Goal: Information Seeking & Learning: Check status

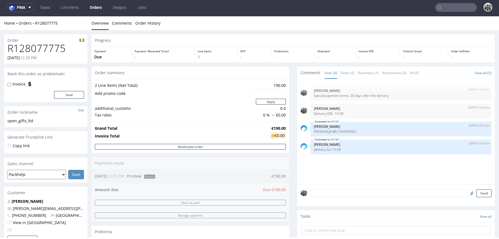
scroll to position [209, 0]
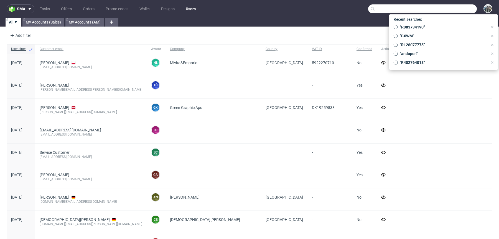
click at [456, 9] on input "text" at bounding box center [422, 8] width 109 height 9
paste input "R766589641"
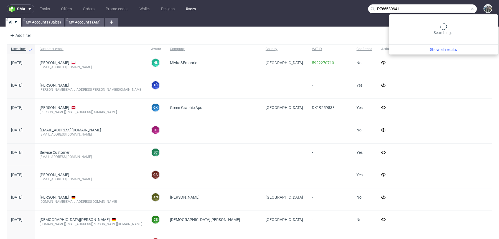
type input "R766589641"
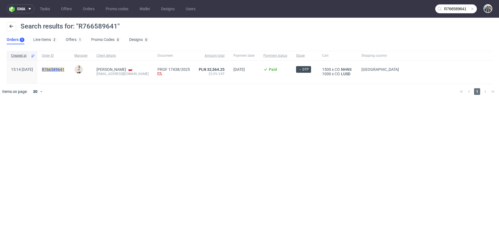
click at [64, 69] on mark "R766589641" at bounding box center [53, 69] width 22 height 4
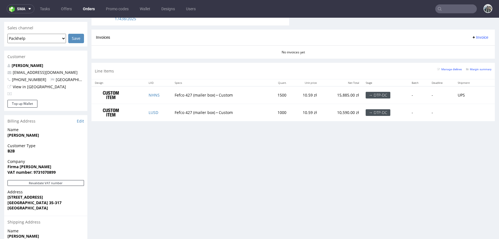
scroll to position [274, 0]
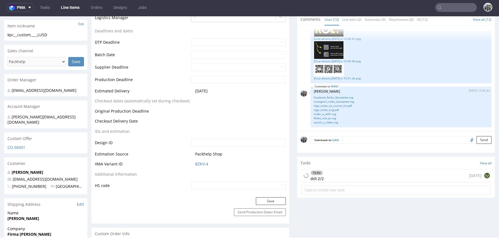
scroll to position [323, 0]
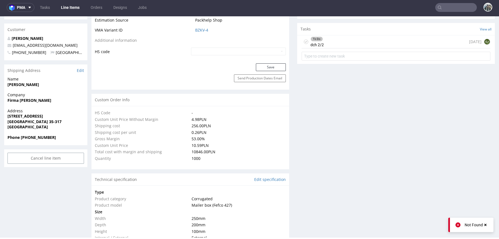
click at [345, 45] on div "To Do dch 2/2 1 day ago EJ" at bounding box center [395, 41] width 189 height 13
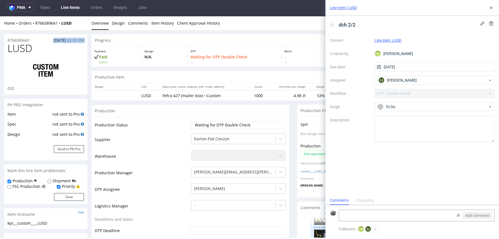
drag, startPoint x: 32, startPoint y: 42, endPoint x: 0, endPoint y: 42, distance: 31.6
copy p "R766589641"
click at [492, 6] on icon at bounding box center [491, 8] width 4 height 4
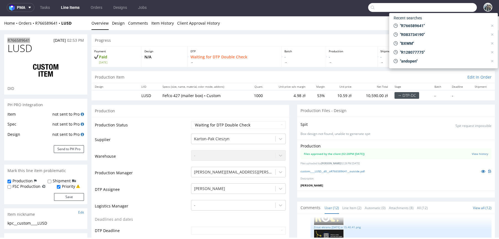
click at [463, 6] on input "text" at bounding box center [422, 7] width 109 height 9
type input "R547396794"
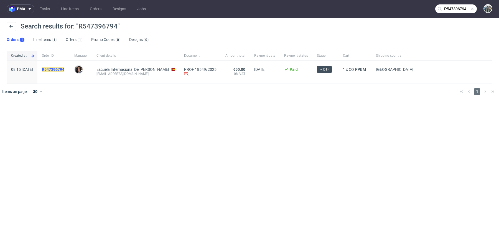
click at [64, 68] on mark "R547396794" at bounding box center [53, 69] width 22 height 4
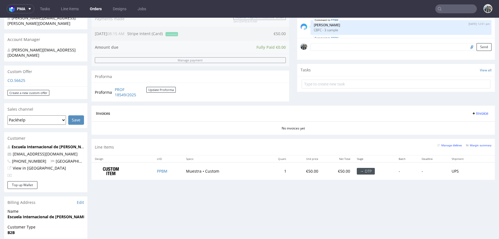
scroll to position [161, 0]
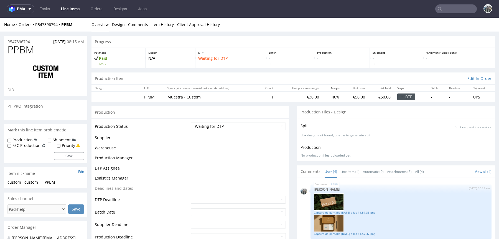
scroll to position [23, 0]
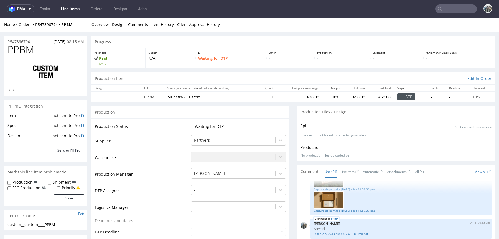
click at [22, 55] on span "PPBM" at bounding box center [20, 49] width 27 height 11
copy span "PPBM"
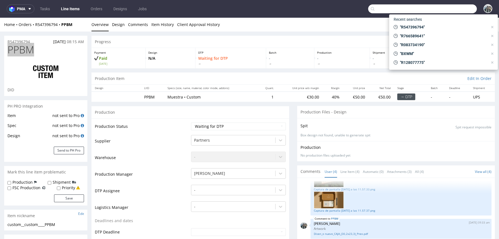
click at [446, 6] on input "text" at bounding box center [422, 8] width 109 height 9
paste input "R241987187"
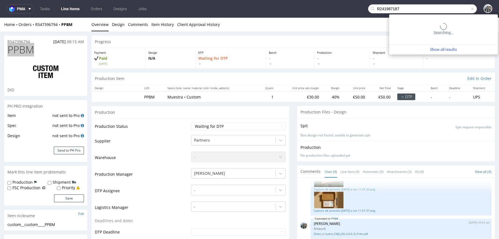
type input "R241987187"
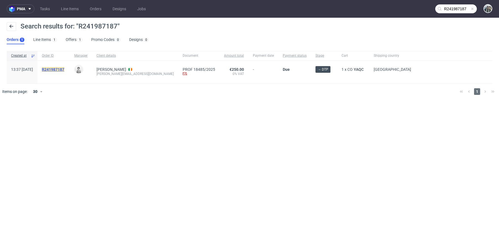
click at [59, 71] on mark "R241987187" at bounding box center [53, 69] width 22 height 4
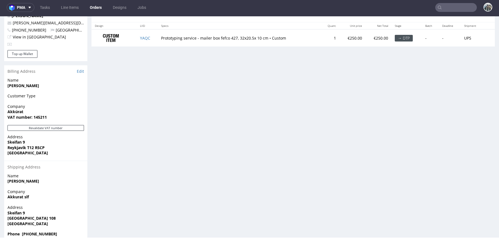
scroll to position [261, 0]
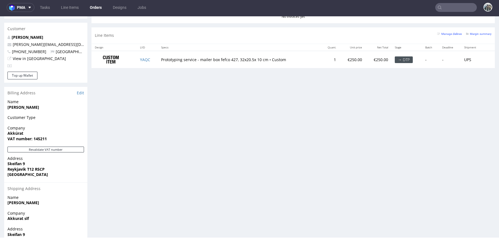
click at [448, 14] on nav "pma Tasks Line Items Orders Designs Jobs" at bounding box center [249, 8] width 499 height 18
click at [449, 14] on nav "pma Tasks Line Items Orders Designs Jobs" at bounding box center [249, 8] width 499 height 18
click at [450, 13] on nav "pma Tasks Line Items Orders Designs Jobs" at bounding box center [249, 8] width 499 height 18
click at [454, 11] on input "text" at bounding box center [456, 7] width 42 height 9
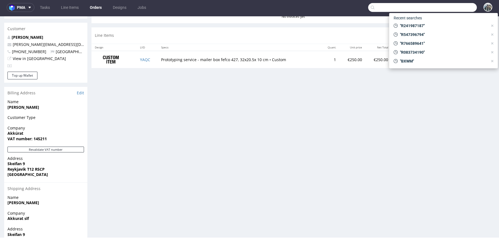
paste input "R798442831"
type input "R798442831"
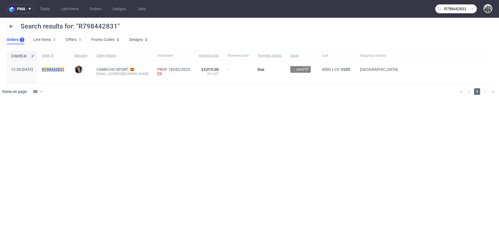
click at [64, 71] on mark "R798442831" at bounding box center [53, 69] width 22 height 4
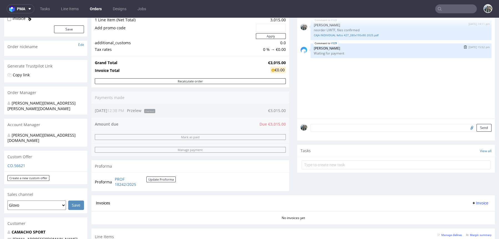
scroll to position [54, 0]
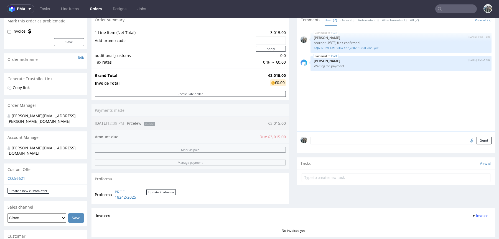
click at [455, 4] on div at bounding box center [456, 8] width 42 height 9
click at [458, 16] on nav "pma Tasks Line Items Orders Designs Jobs" at bounding box center [249, 9] width 499 height 18
click at [460, 12] on input "text" at bounding box center [456, 8] width 42 height 9
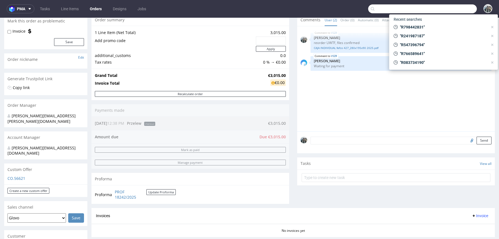
paste input "R640671482"
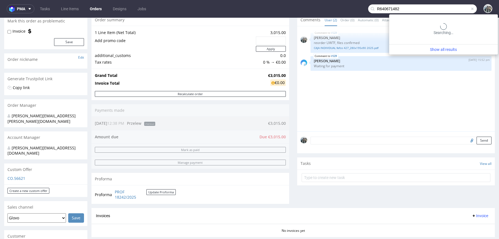
type input "R640671482"
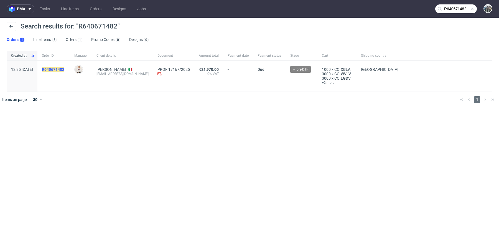
click at [64, 68] on mark "R640671482" at bounding box center [53, 69] width 22 height 4
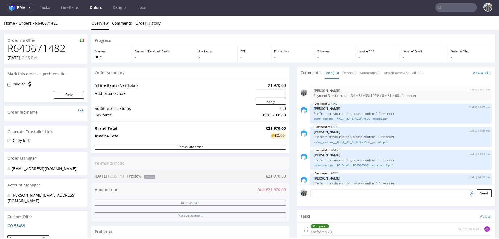
scroll to position [161, 0]
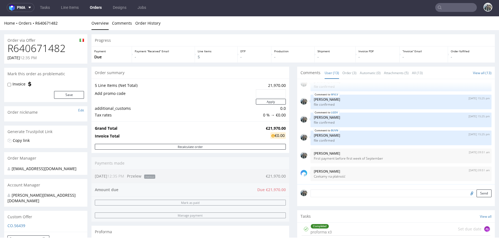
click at [449, 2] on nav "pma Tasks Line Items Orders Designs Jobs" at bounding box center [249, 8] width 499 height 18
click at [451, 7] on input "text" at bounding box center [456, 7] width 42 height 9
paste input "R029338420"
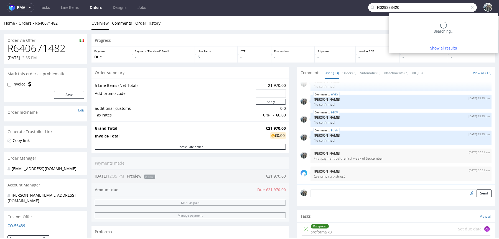
type input "R029338420"
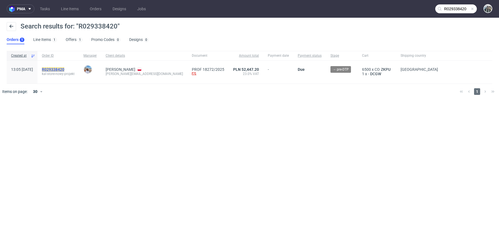
click at [64, 68] on mark "R029338420" at bounding box center [53, 69] width 22 height 4
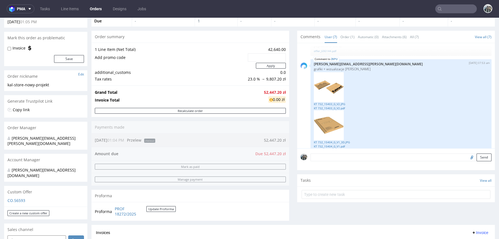
scroll to position [135, 0]
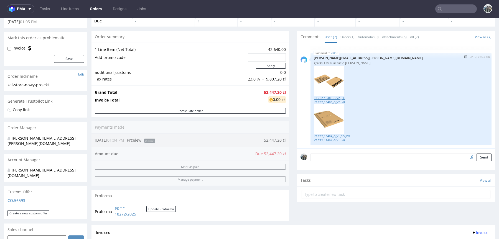
click at [321, 96] on link "KT 732_15403_G_V2.JPG" at bounding box center [401, 98] width 174 height 4
click at [322, 101] on link "KT 732_15403_G_V2.pdf" at bounding box center [401, 102] width 174 height 4
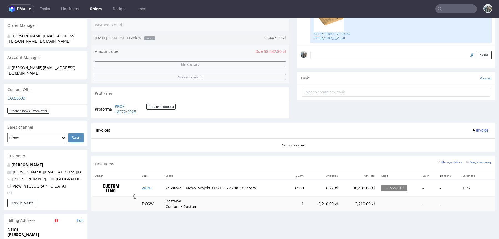
scroll to position [157, 0]
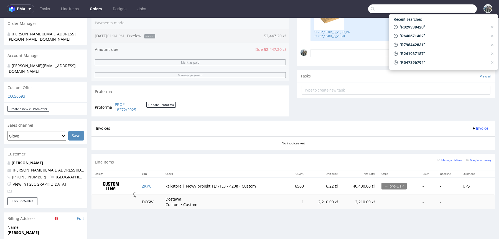
click at [441, 5] on input "text" at bounding box center [422, 8] width 109 height 9
paste input "R680965254"
type input "R680965254"
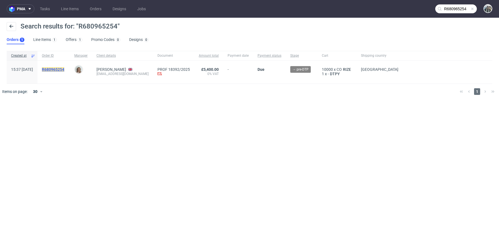
click at [64, 68] on mark "R680965254" at bounding box center [53, 69] width 22 height 4
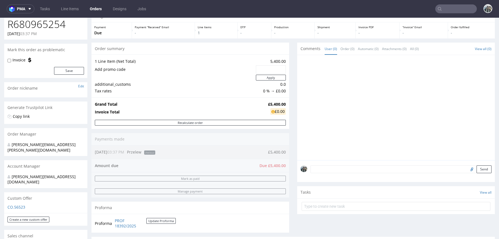
scroll to position [24, 0]
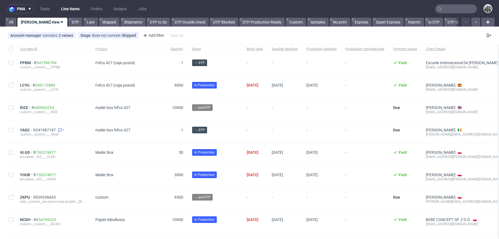
click at [439, 8] on input "text" at bounding box center [456, 8] width 42 height 9
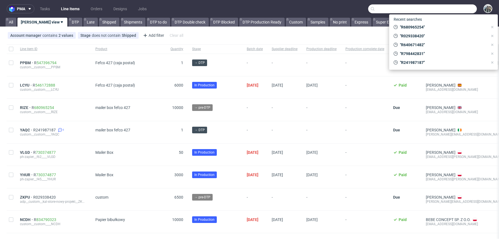
paste input "inglot.pl>"
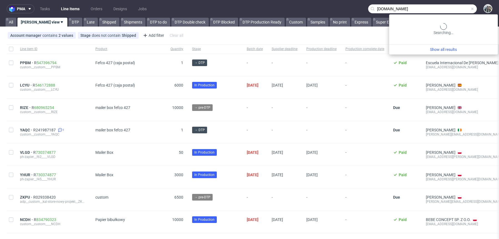
type input "inglot.pl"
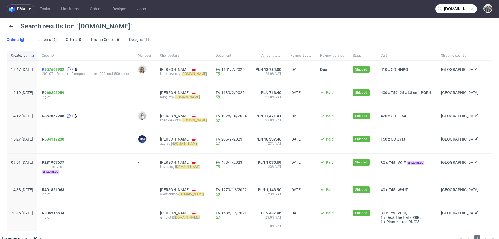
click at [64, 71] on link "957609932" at bounding box center [54, 69] width 20 height 4
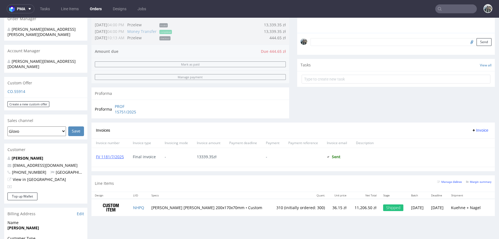
scroll to position [122, 0]
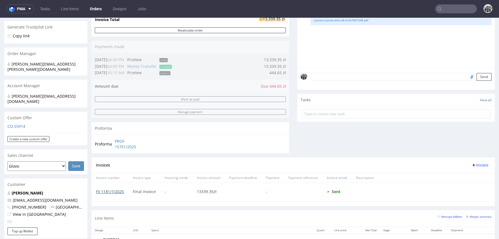
click at [114, 191] on link "FV 1181/7/2025" at bounding box center [110, 191] width 28 height 5
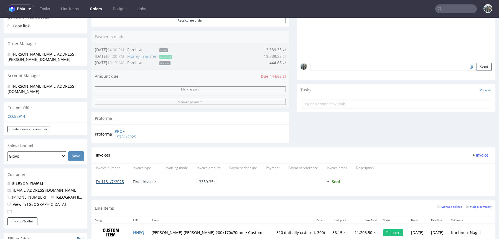
scroll to position [52, 0]
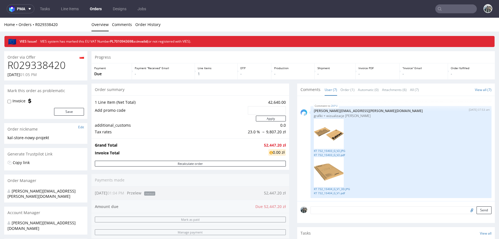
click at [45, 62] on h1 "R029338420" at bounding box center [45, 65] width 76 height 11
click at [45, 63] on h1 "R029338420" at bounding box center [45, 65] width 76 height 11
copy h1 "R029338420"
click at [50, 63] on h1 "R029338420" at bounding box center [45, 65] width 76 height 11
click at [50, 64] on h1 "R029338420" at bounding box center [45, 65] width 76 height 11
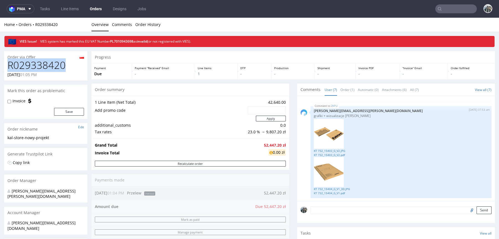
copy h1 "R029338420"
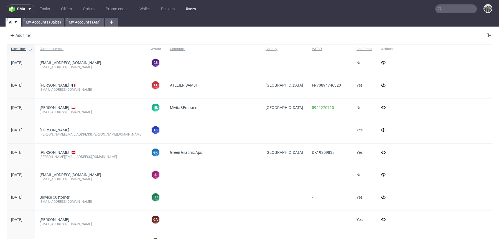
click at [440, 5] on input "text" at bounding box center [456, 8] width 42 height 9
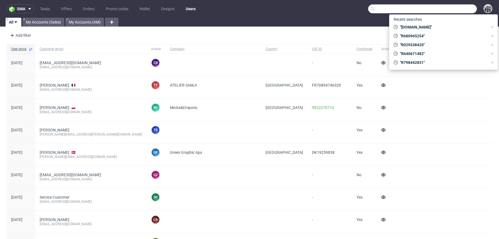
paste input "R895915287"
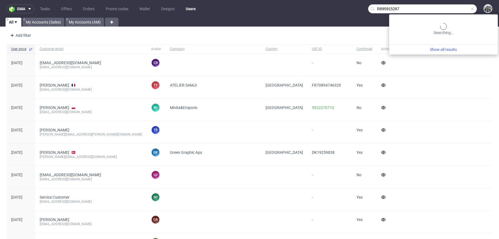
type input "R895915287"
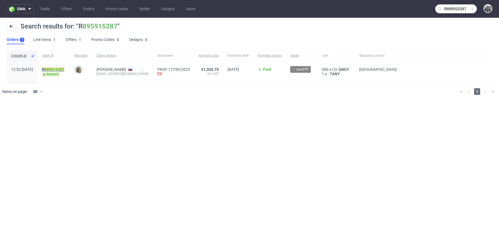
click at [64, 70] on link "895915287" at bounding box center [54, 69] width 20 height 4
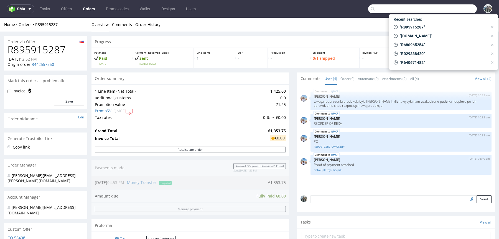
click at [448, 7] on input "text" at bounding box center [422, 8] width 109 height 9
paste input "LEON"
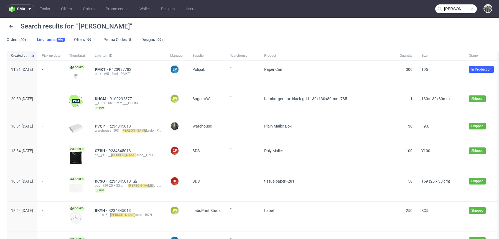
click at [460, 12] on input "LEON" at bounding box center [456, 8] width 42 height 9
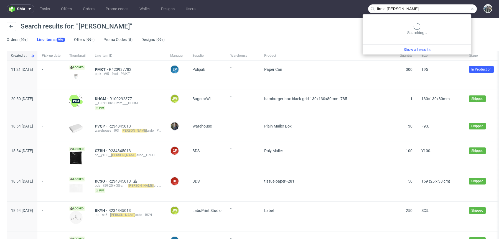
type input "firma leon"
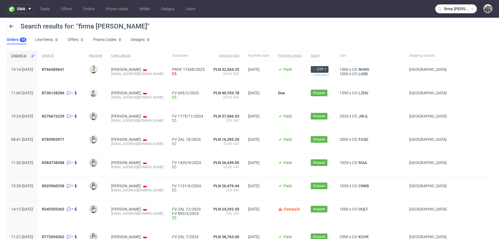
click at [76, 65] on div "R766589641" at bounding box center [60, 72] width 47 height 23
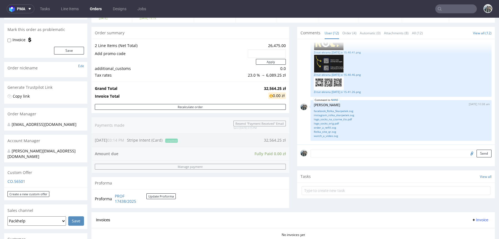
scroll to position [193, 0]
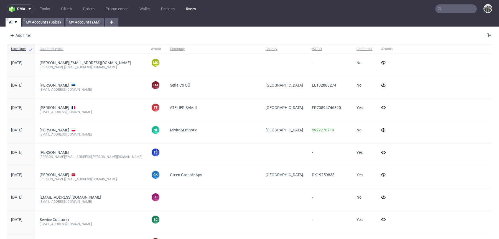
click at [446, 9] on input "text" at bounding box center [456, 8] width 42 height 9
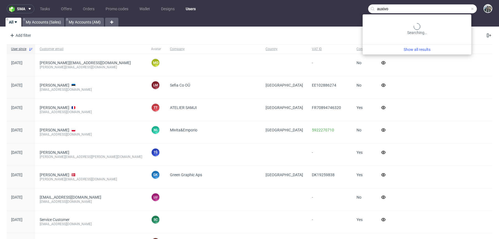
type input "auxivo"
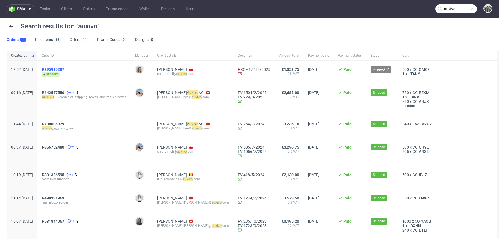
click at [64, 68] on span "R895915287" at bounding box center [53, 69] width 22 height 4
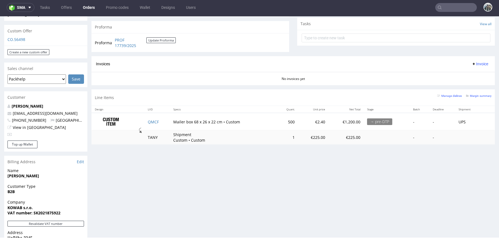
scroll to position [224, 0]
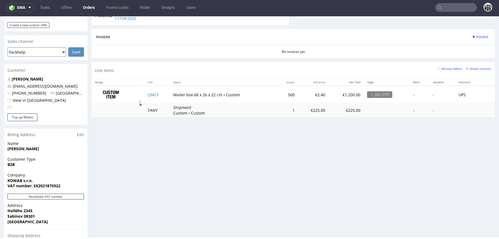
click at [285, 94] on td "500" at bounding box center [287, 94] width 22 height 17
drag, startPoint x: 285, startPoint y: 94, endPoint x: 184, endPoint y: 23, distance: 124.0
click at [281, 94] on td "500" at bounding box center [287, 94] width 22 height 17
copy td "500"
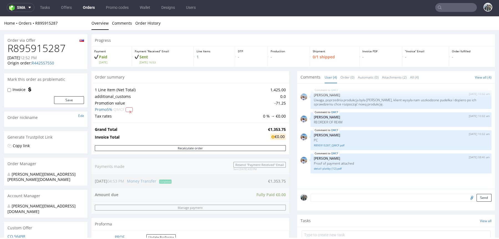
click at [41, 46] on h1 "R895915287" at bounding box center [45, 48] width 76 height 11
copy h1 "R895915287"
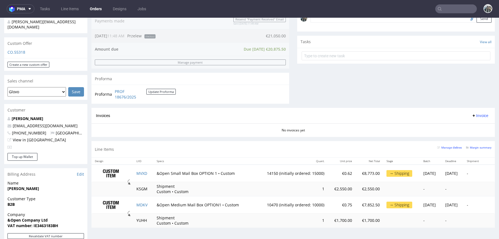
scroll to position [183, 0]
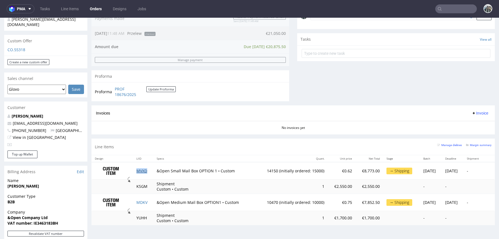
click at [137, 169] on link "MVXD" at bounding box center [141, 170] width 11 height 5
click at [138, 201] on link "MDKV" at bounding box center [141, 202] width 11 height 5
drag, startPoint x: 477, startPoint y: 144, endPoint x: 449, endPoint y: 161, distance: 32.8
click at [477, 144] on small "Margin summary" at bounding box center [478, 145] width 25 height 3
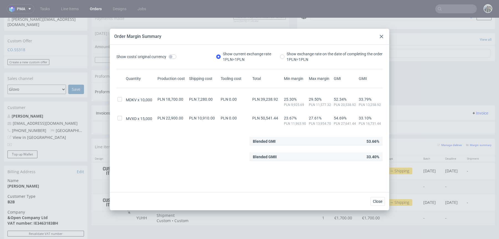
click at [379, 37] on icon at bounding box center [380, 36] width 3 height 3
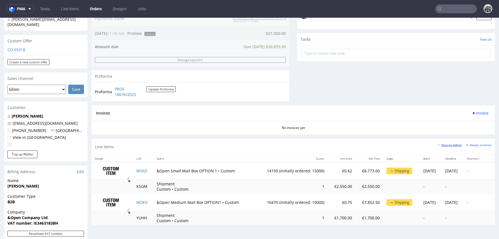
click at [447, 144] on small "Manage dielines" at bounding box center [449, 145] width 25 height 3
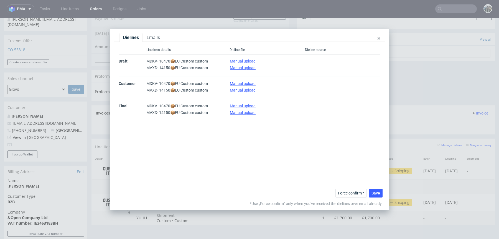
click at [380, 39] on div "Dielines Emails" at bounding box center [249, 37] width 270 height 9
click at [379, 39] on use at bounding box center [378, 38] width 3 height 3
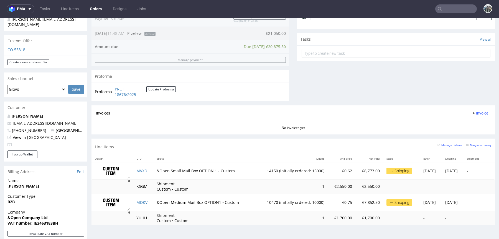
click at [474, 142] on div "Margin summary" at bounding box center [478, 145] width 25 height 6
click at [470, 142] on div "Margin summary" at bounding box center [478, 145] width 25 height 6
drag, startPoint x: 470, startPoint y: 143, endPoint x: 369, endPoint y: 155, distance: 102.0
click at [470, 144] on small "Margin summary" at bounding box center [478, 145] width 25 height 3
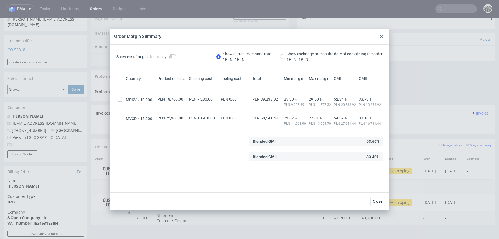
drag, startPoint x: 215, startPoint y: 104, endPoint x: 199, endPoint y: 100, distance: 17.1
click at [199, 101] on div "PLN 7,280.00" at bounding box center [204, 102] width 32 height 10
drag, startPoint x: 381, startPoint y: 39, endPoint x: 381, endPoint y: 25, distance: 13.9
click at [381, 39] on div at bounding box center [381, 36] width 7 height 7
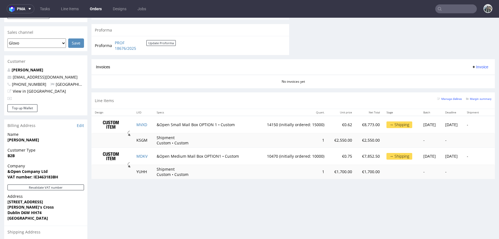
scroll to position [230, 0]
click at [420, 140] on td "-" at bounding box center [431, 140] width 22 height 14
click at [474, 98] on small "Margin summary" at bounding box center [478, 98] width 25 height 3
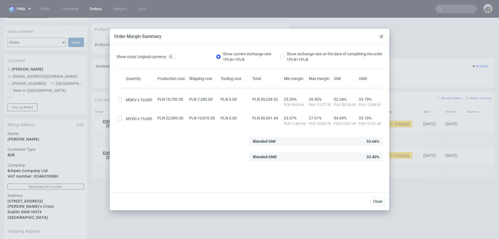
click at [382, 38] on use at bounding box center [380, 36] width 3 height 3
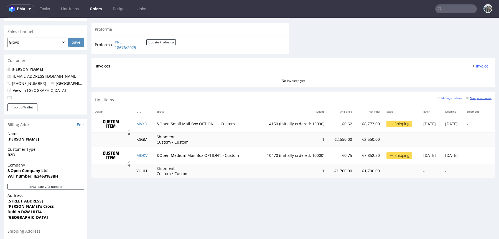
click at [477, 97] on small "Margin summary" at bounding box center [478, 98] width 25 height 3
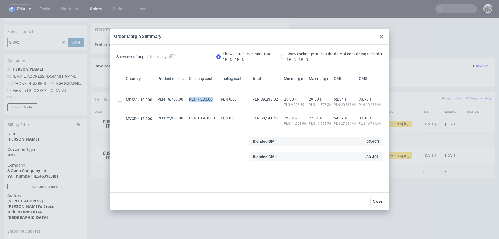
drag, startPoint x: 215, startPoint y: 101, endPoint x: 186, endPoint y: 101, distance: 28.5
click at [186, 101] on div "MDKV 10,000 PLN 18,700.00 PLN 7,280.00 PLN 0.00 PLN 39,238.92 25.30% PLN 9,925.…" at bounding box center [249, 100] width 266 height 14
copy div "PLN 18,700.00 PLN 7,280.00"
click at [382, 36] on icon at bounding box center [380, 36] width 3 height 3
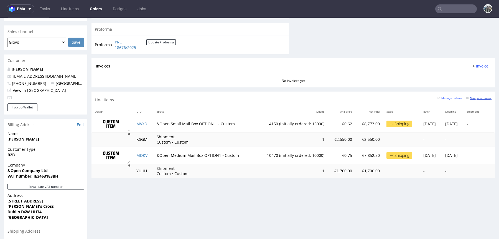
click at [473, 99] on small "Margin summary" at bounding box center [478, 98] width 25 height 3
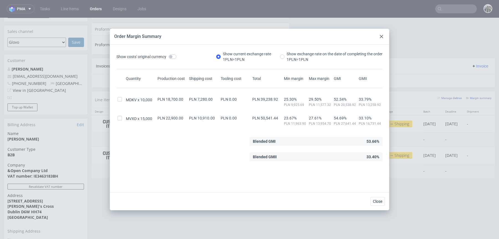
click at [383, 35] on div at bounding box center [381, 36] width 7 height 7
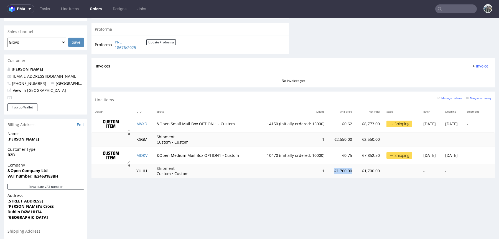
drag, startPoint x: 338, startPoint y: 171, endPoint x: 317, endPoint y: 170, distance: 20.5
click at [327, 171] on td "€1,700.00" at bounding box center [341, 171] width 28 height 14
copy td "€1,700.00"
click at [468, 98] on small "Margin summary" at bounding box center [478, 98] width 25 height 3
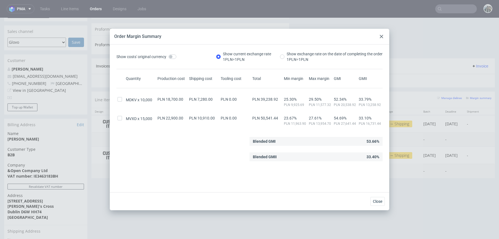
drag, startPoint x: 207, startPoint y: 102, endPoint x: 185, endPoint y: 101, distance: 22.5
click at [187, 101] on div "MDKV 10,000 PLN 18,700.00 PLN 7,280.00 PLN 0.00 PLN 39,238.92 25.30% PLN 9,925.…" at bounding box center [249, 100] width 266 height 14
drag, startPoint x: 214, startPoint y: 120, endPoint x: 197, endPoint y: 119, distance: 16.9
click at [197, 119] on span "PLN 10,910.00" at bounding box center [202, 118] width 26 height 4
copy span "10,910.00"
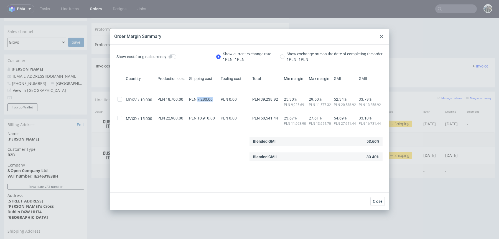
drag, startPoint x: 213, startPoint y: 102, endPoint x: 197, endPoint y: 99, distance: 15.8
click at [197, 99] on div "PLN 7,280.00" at bounding box center [204, 102] width 32 height 10
copy span "7,280.00"
click at [212, 118] on span "PLN 10,910.00" at bounding box center [202, 118] width 26 height 4
drag, startPoint x: 198, startPoint y: 117, endPoint x: 207, endPoint y: 117, distance: 9.1
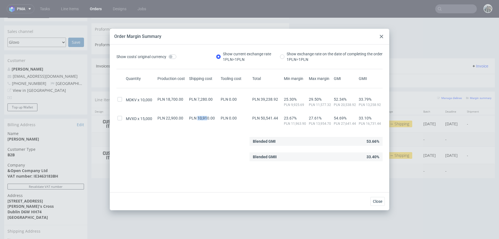
click at [207, 117] on span "PLN 10,910.00" at bounding box center [202, 118] width 26 height 4
copy span "10,91"
click at [383, 36] on div at bounding box center [381, 36] width 7 height 7
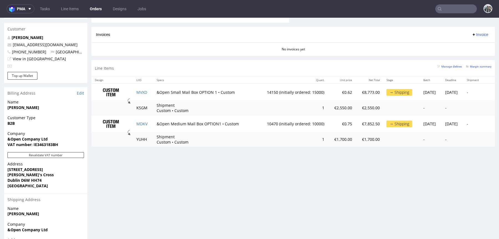
scroll to position [263, 0]
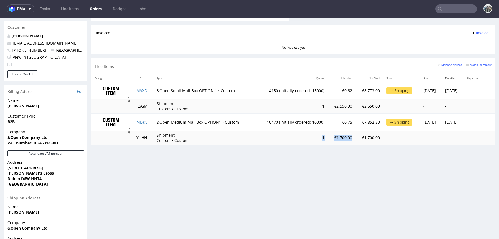
drag, startPoint x: 338, startPoint y: 139, endPoint x: 300, endPoint y: 139, distance: 38.8
click at [300, 139] on tr "YUHH Shipment Custom • Custom 1 €1,700.00 €1,700.00 - -" at bounding box center [292, 138] width 403 height 14
click at [358, 135] on p "€1,700.00" at bounding box center [368, 138] width 21 height 6
click at [468, 64] on small "Margin summary" at bounding box center [478, 64] width 25 height 3
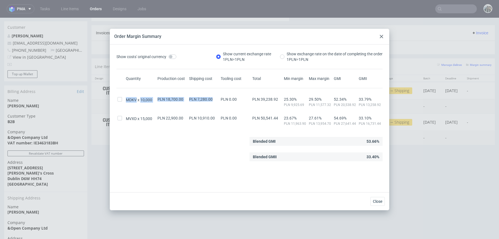
drag, startPoint x: 212, startPoint y: 100, endPoint x: 123, endPoint y: 99, distance: 88.9
click at [123, 99] on div "MDKV 10,000 PLN 18,700.00 PLN 7,280.00 PLN 0.00 PLN 39,238.92 25.30% PLN 9,925.…" at bounding box center [249, 100] width 266 height 14
copy div "MDKV 10,000 PLN 18,700.00 PLN 7,280.00"
drag, startPoint x: 216, startPoint y: 120, endPoint x: 125, endPoint y: 119, distance: 90.9
click at [125, 119] on div "MVXD 15,000 PLN 22,900.00 PLN 10,910.00 PLN 0.00 PLN 50,541.44 23.67% PLN 11,96…" at bounding box center [249, 119] width 266 height 14
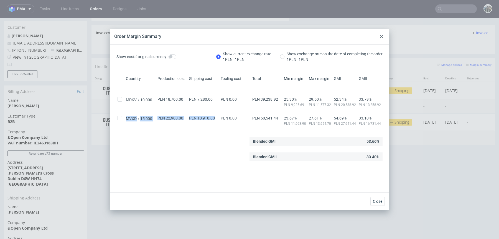
copy div "MVXD 15,000 PLN 22,900.00 PLN 10,910.00"
click at [379, 199] on button "Close" at bounding box center [377, 201] width 14 height 9
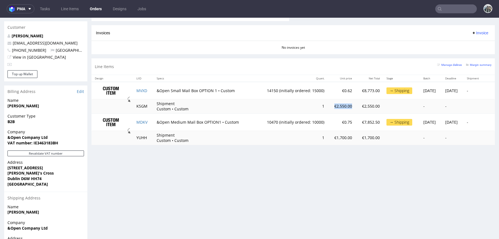
drag, startPoint x: 339, startPoint y: 106, endPoint x: 315, endPoint y: 106, distance: 23.8
click at [327, 106] on td "€2,550.00" at bounding box center [341, 106] width 28 height 14
copy td "€2,550.00"
drag, startPoint x: 335, startPoint y: 138, endPoint x: 317, endPoint y: 137, distance: 18.6
click at [327, 137] on td "€1,700.00" at bounding box center [341, 138] width 28 height 14
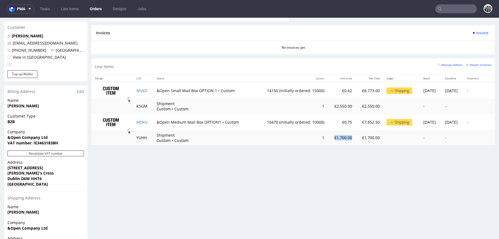
copy td "€1,700.00"
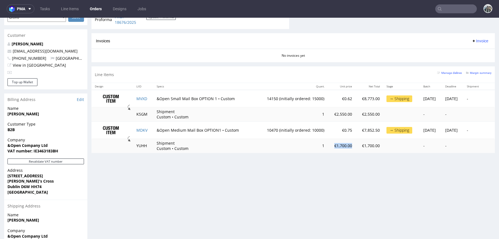
scroll to position [169, 0]
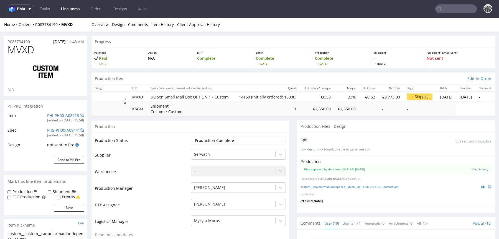
scroll to position [122, 0]
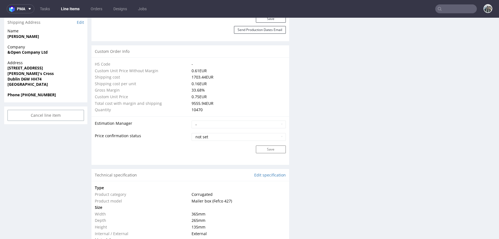
scroll to position [389, 0]
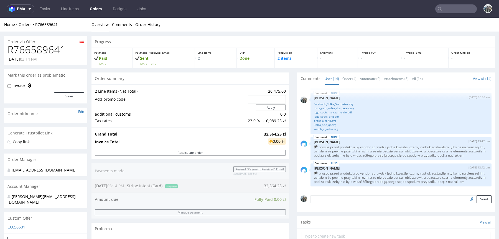
click at [52, 47] on h1 "R766589641" at bounding box center [45, 49] width 76 height 11
copy h1 "R766589641"
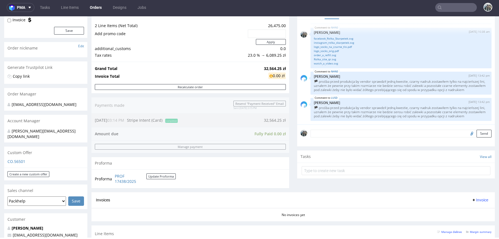
scroll to position [233, 0]
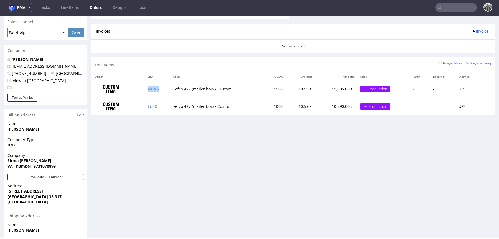
click at [153, 91] on td "NHNS" at bounding box center [156, 88] width 25 height 17
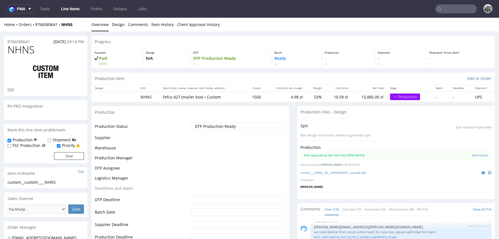
scroll to position [320, 0]
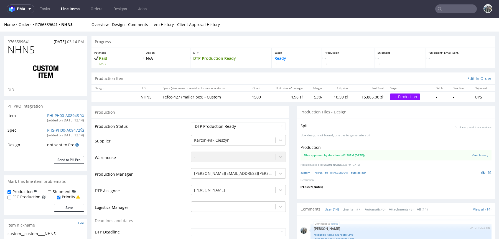
click at [363, 175] on div "custom____NHNS__d0__oR766589641__outside.pdf" at bounding box center [395, 173] width 191 height 6
click at [481, 171] on icon at bounding box center [483, 173] width 4 height 4
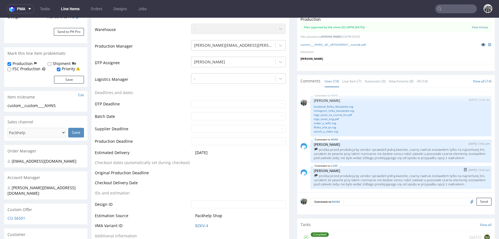
scroll to position [137, 0]
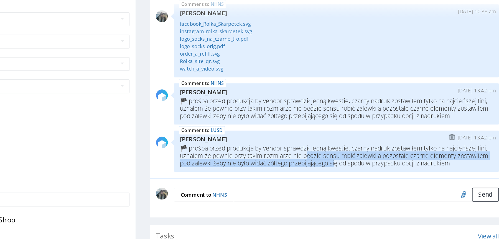
drag, startPoint x: 36, startPoint y: 32, endPoint x: -1, endPoint y: 26, distance: 37.5
click at [0, 28] on p "🏴 prośba przed produkcja by vendor sprawdził jedną kwestie, czarny nadruk zosta…" at bounding box center [17, 34] width 174 height 12
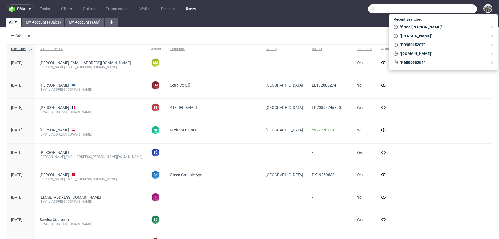
click at [442, 9] on input "text" at bounding box center [422, 8] width 109 height 9
paste input "xlash"
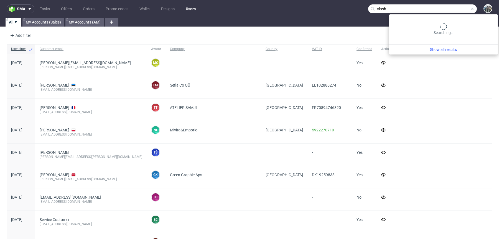
type input "xlash"
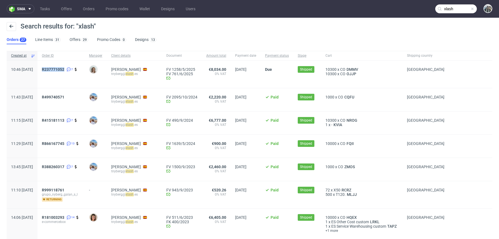
drag, startPoint x: 62, startPoint y: 75, endPoint x: 57, endPoint y: 69, distance: 7.7
click at [57, 69] on div "R237771052 7" at bounding box center [60, 74] width 47 height 27
copy span "R237771052"
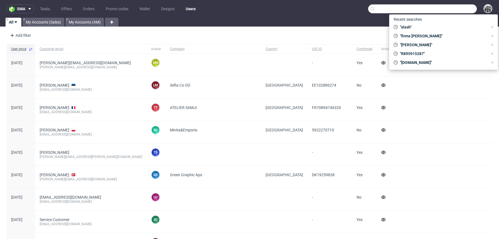
click at [453, 12] on input "text" at bounding box center [422, 8] width 109 height 9
paste input "refurbed"
type input "refurbed"
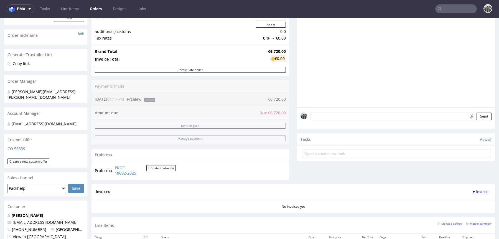
scroll to position [92, 0]
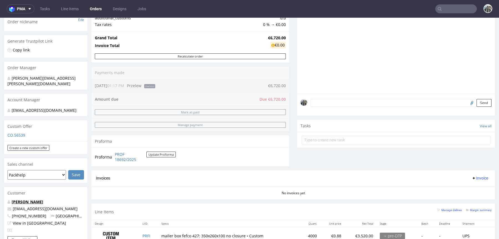
click at [26, 202] on link "[PERSON_NAME]" at bounding box center [28, 201] width 32 height 5
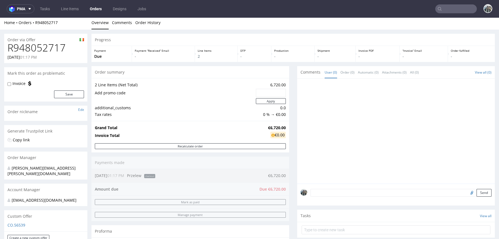
scroll to position [0, 0]
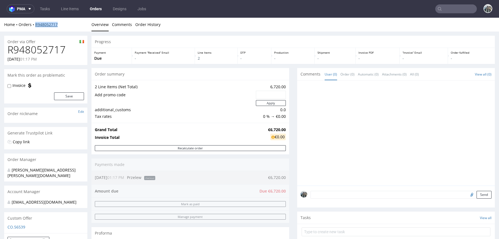
drag, startPoint x: 36, startPoint y: 30, endPoint x: 35, endPoint y: 26, distance: 3.7
click at [35, 26] on div "Home Orders R948052717 Overview Comments Order History" at bounding box center [249, 25] width 499 height 14
copy link "R948052717"
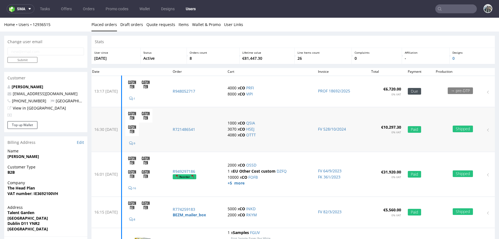
click at [200, 125] on td "R721486541" at bounding box center [196, 129] width 55 height 45
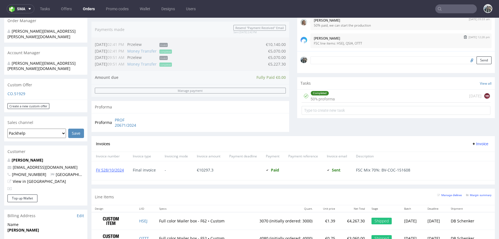
scroll to position [76, 0]
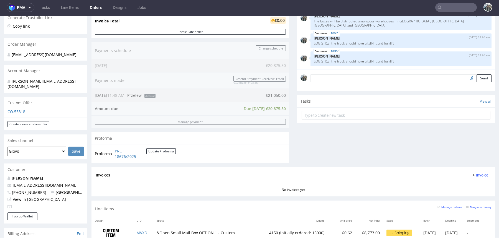
scroll to position [206, 0]
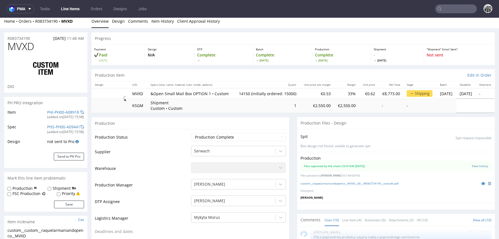
scroll to position [4, 0]
click at [55, 188] on label "Shipment" at bounding box center [62, 188] width 18 height 6
click at [51, 188] on input "Shipment" at bounding box center [50, 188] width 4 height 4
checkbox input "true"
click at [66, 204] on button "Save" at bounding box center [69, 204] width 30 height 8
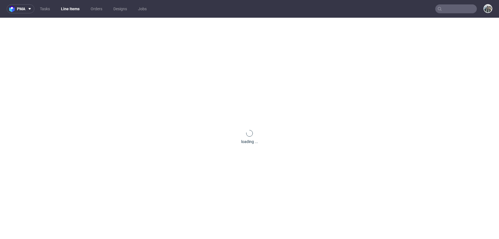
scroll to position [0, 0]
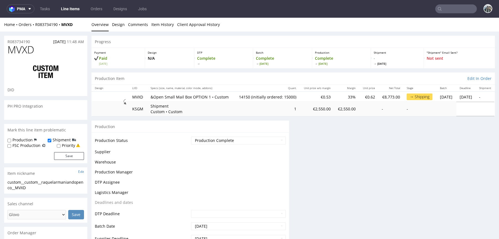
click at [23, 37] on div "R083734190 01.08.2025 11:48 AM" at bounding box center [45, 40] width 83 height 9
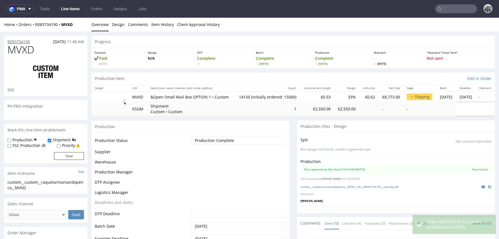
scroll to position [122, 0]
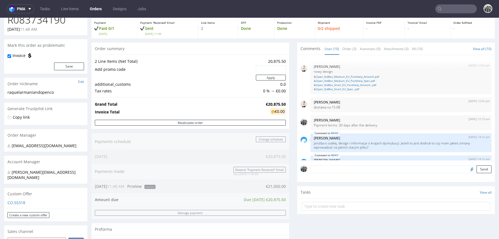
scroll to position [214, 0]
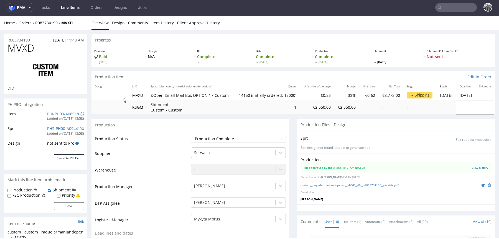
scroll to position [122, 0]
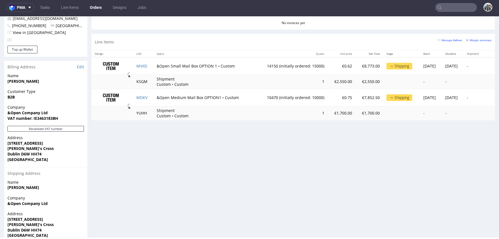
scroll to position [290, 0]
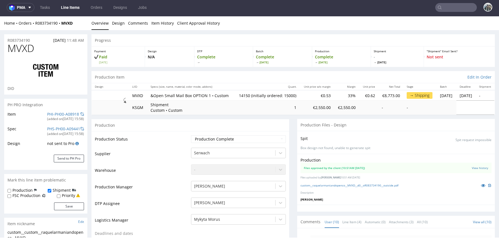
scroll to position [122, 0]
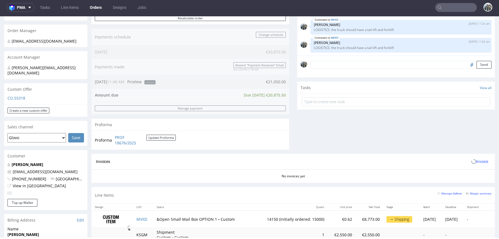
scroll to position [304, 0]
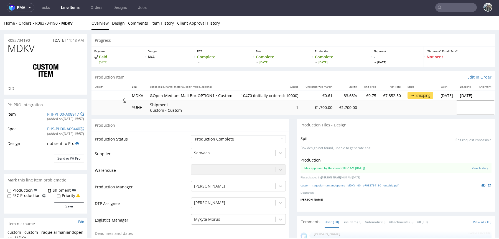
click at [49, 191] on input "Shipment" at bounding box center [50, 191] width 4 height 4
checkbox input "true"
click at [61, 205] on button "Save" at bounding box center [69, 207] width 30 height 8
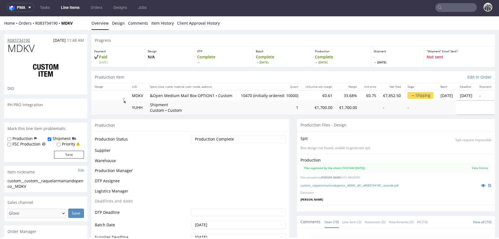
click at [23, 42] on p "R083734190" at bounding box center [18, 41] width 22 height 6
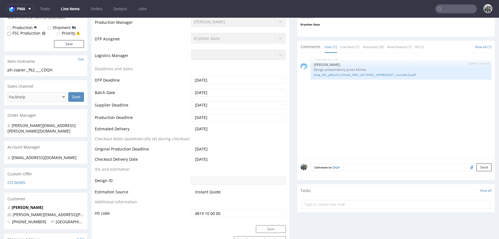
scroll to position [231, 0]
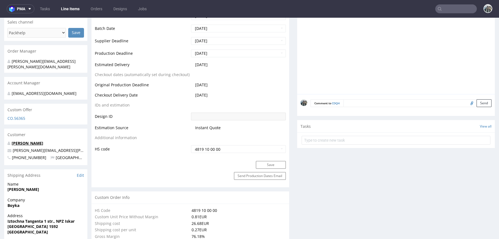
click at [29, 141] on link "[PERSON_NAME]" at bounding box center [28, 143] width 32 height 5
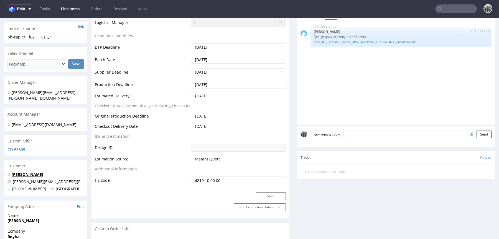
scroll to position [67, 0]
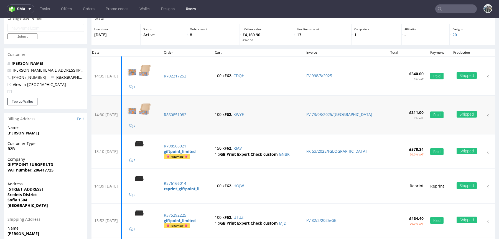
scroll to position [27, 0]
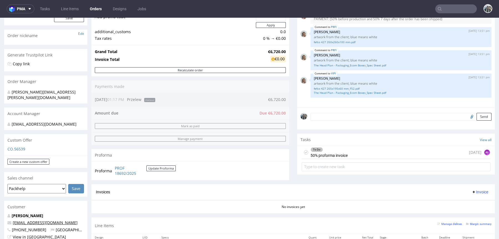
scroll to position [73, 0]
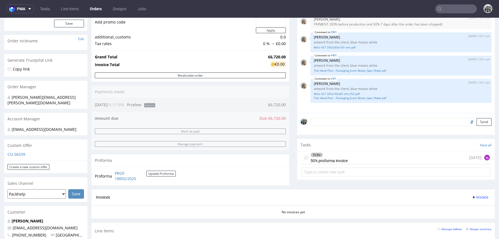
click at [20, 152] on p "CO.56539" at bounding box center [45, 155] width 76 height 6
click at [20, 152] on link "CO.56539" at bounding box center [16, 154] width 18 height 5
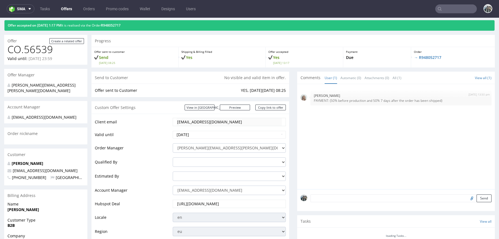
scroll to position [45, 0]
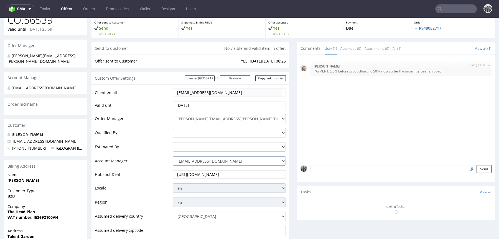
click at [211, 161] on select "[EMAIL_ADDRESS][DOMAIN_NAME] [DOMAIN_NAME][EMAIL_ADDRESS][DOMAIN_NAME] [PERSON_…" at bounding box center [229, 160] width 113 height 9
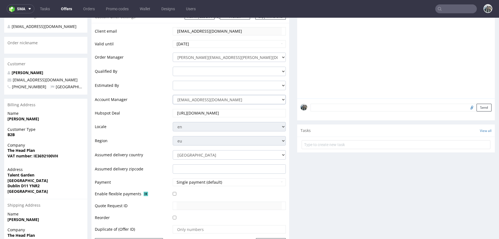
scroll to position [108, 0]
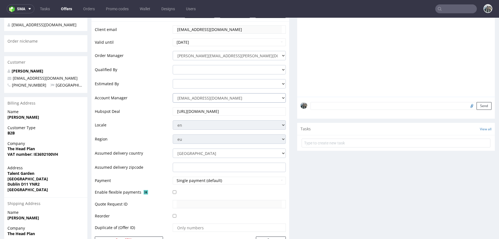
click at [264, 96] on select "[EMAIL_ADDRESS][DOMAIN_NAME] [DOMAIN_NAME][EMAIL_ADDRESS][DOMAIN_NAME] [PERSON_…" at bounding box center [229, 97] width 113 height 9
select select "16096794"
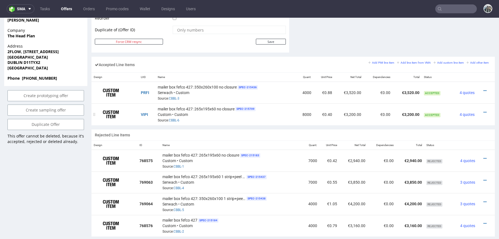
scroll to position [274, 0]
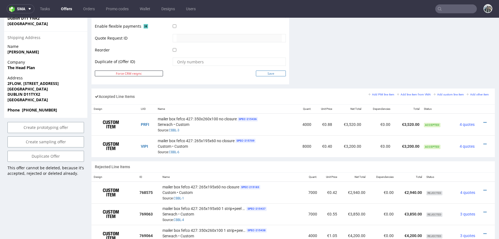
click at [272, 74] on input "Save" at bounding box center [271, 74] width 30 height 6
type input "In progress..."
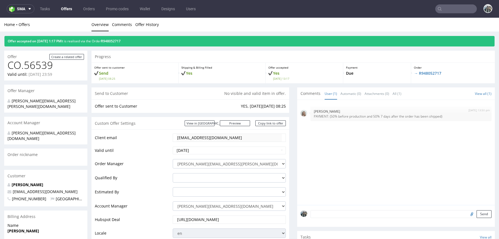
scroll to position [0, 0]
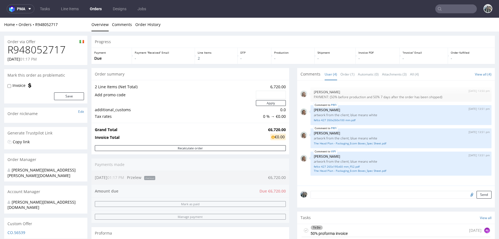
click at [52, 53] on h1 "R948052717" at bounding box center [45, 49] width 76 height 11
copy h1 "R948052717"
click at [348, 120] on link "fefco 427 350x260x100 mm.pdf" at bounding box center [401, 120] width 174 height 4
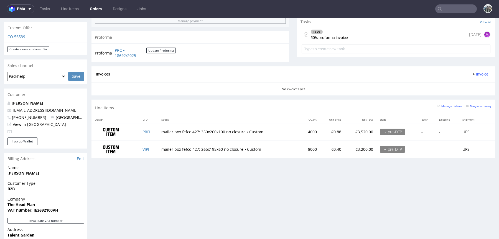
scroll to position [226, 0]
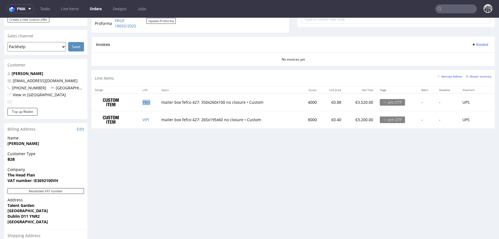
click at [145, 101] on link "PRFI" at bounding box center [146, 102] width 8 height 5
click at [145, 117] on link "VIPI" at bounding box center [145, 119] width 7 height 5
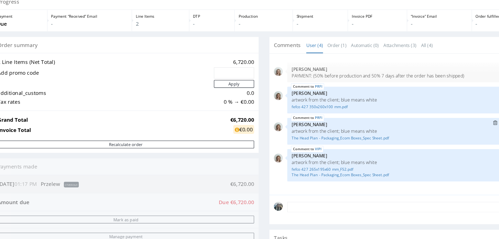
scroll to position [14, 0]
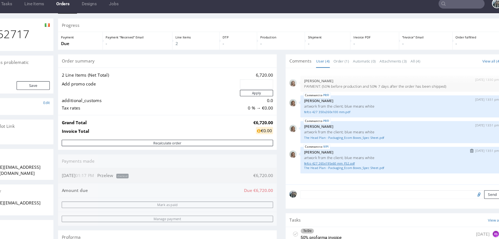
click at [306, 148] on link "fefco 427 265x195x60 mm_F52.pdf" at bounding box center [358, 149] width 174 height 4
click at [306, 152] on link "The Head Plan - Packaging_Ecom Boxes_Spec Sheet.pdf" at bounding box center [358, 153] width 174 height 4
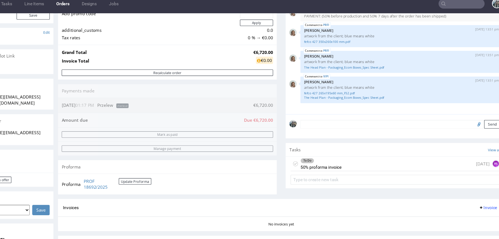
scroll to position [299, 0]
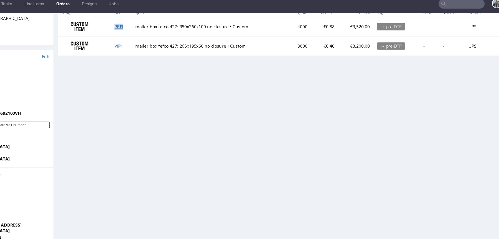
click at [101, 22] on link "PRFI" at bounding box center [103, 24] width 8 height 5
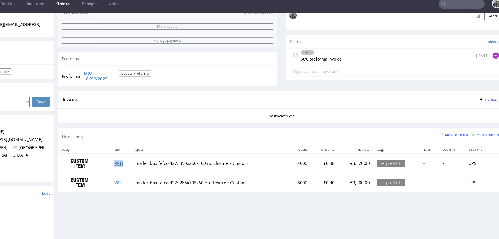
scroll to position [110, 0]
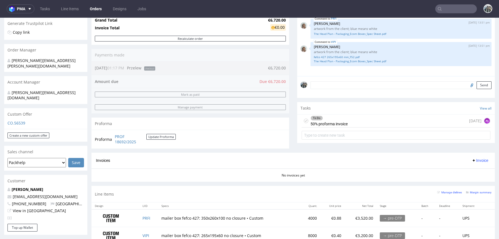
click at [360, 123] on div "To Do 50% proforma invoice today AŁ" at bounding box center [395, 121] width 189 height 13
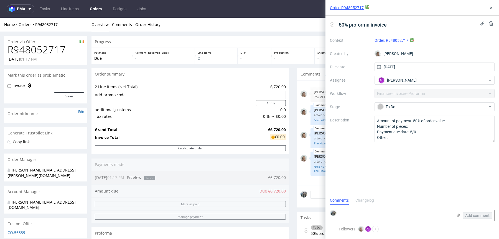
click at [52, 55] on h1 "R948052717" at bounding box center [45, 49] width 76 height 11
copy h1 "R948052717"
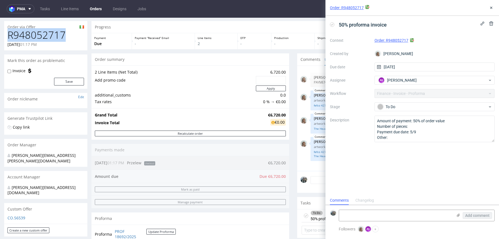
scroll to position [83, 0]
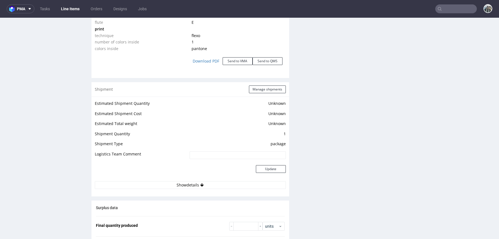
scroll to position [496, 0]
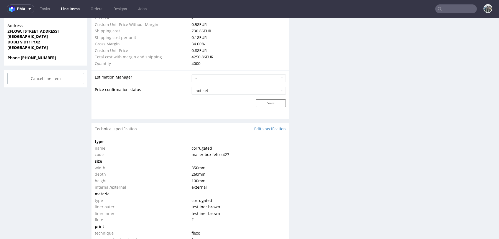
scroll to position [433, 0]
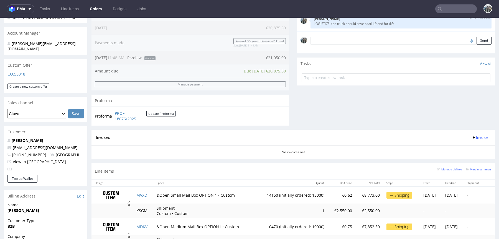
scroll to position [160, 0]
click at [36, 137] on link "[PERSON_NAME]" at bounding box center [28, 139] width 32 height 5
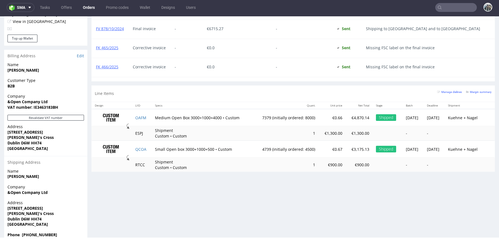
scroll to position [299, 0]
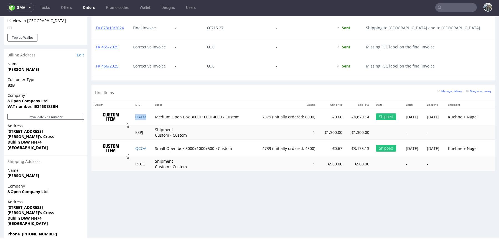
click at [136, 116] on link "OAFM" at bounding box center [140, 116] width 11 height 5
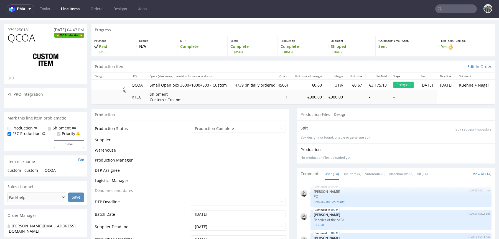
scroll to position [241, 0]
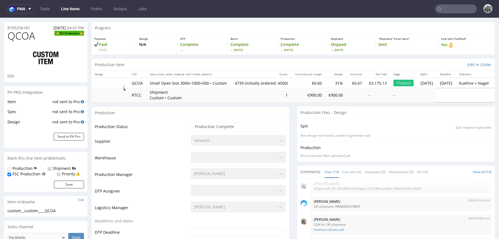
select select "in_progress"
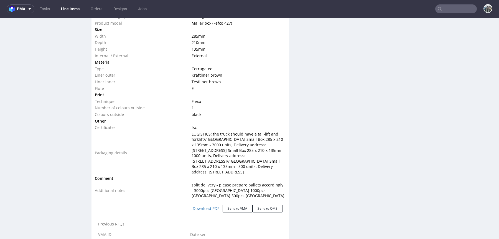
scroll to position [569, 0]
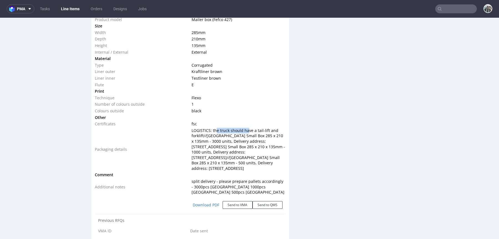
drag, startPoint x: 215, startPoint y: 133, endPoint x: 249, endPoint y: 133, distance: 33.5
click at [249, 133] on span "LOGISTICS: the truck should have a tail-lift and forklift//Ireland Small Box 28…" at bounding box center [237, 149] width 93 height 43
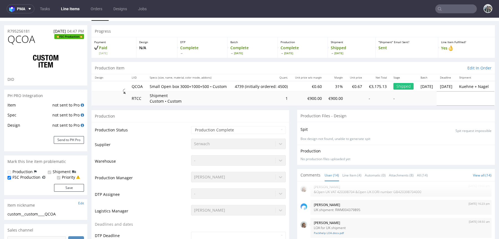
scroll to position [0, 0]
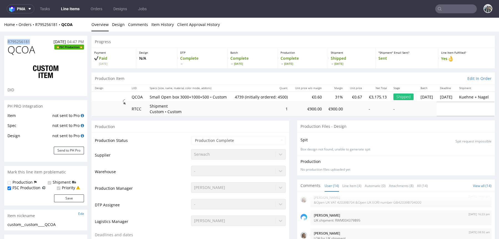
drag, startPoint x: 32, startPoint y: 42, endPoint x: 3, endPoint y: 42, distance: 29.4
copy p "R795256181"
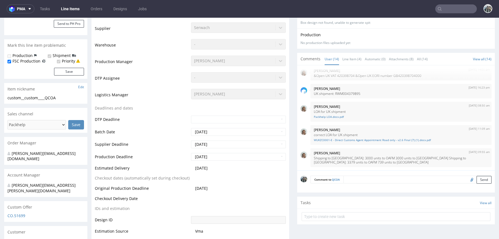
scroll to position [128, 0]
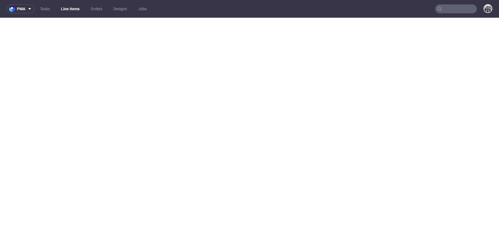
select select "in_progress"
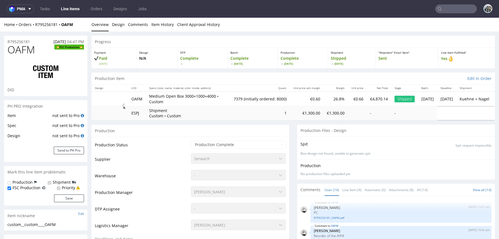
scroll to position [241, 0]
